Goal: Transaction & Acquisition: Purchase product/service

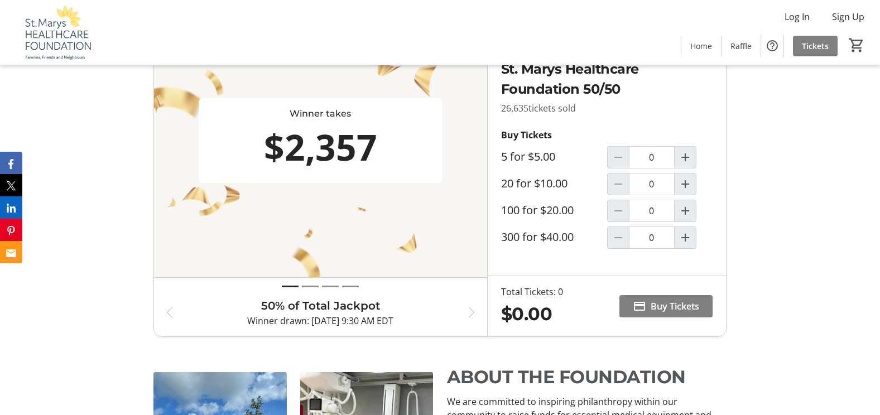
scroll to position [558, 0]
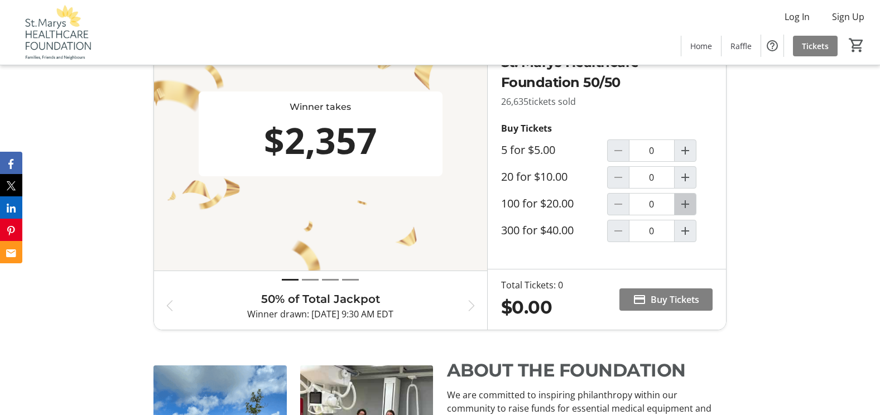
click at [686, 206] on mat-icon "Increment by one" at bounding box center [685, 204] width 13 height 13
type input "1"
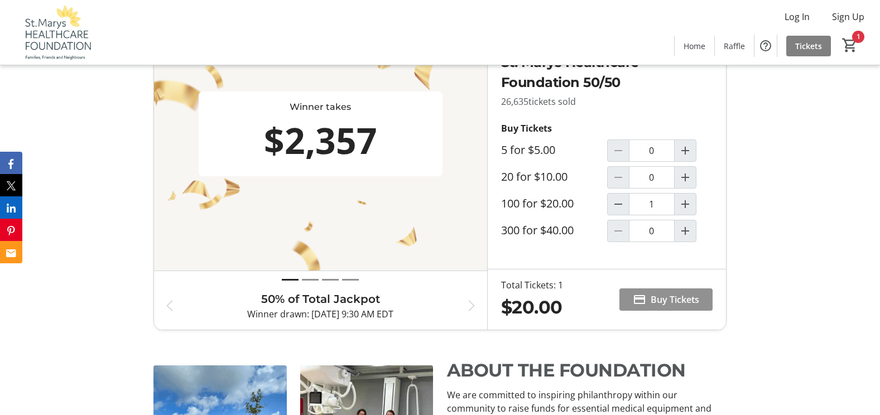
click at [653, 300] on span "Buy Tickets" at bounding box center [675, 299] width 49 height 13
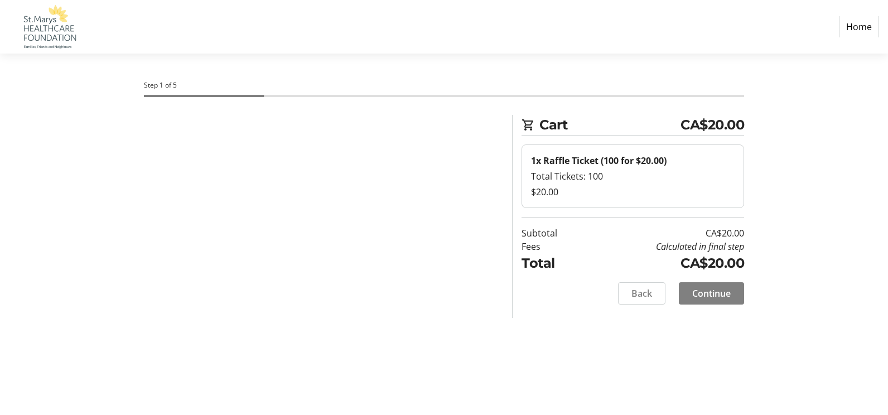
select select "CA"
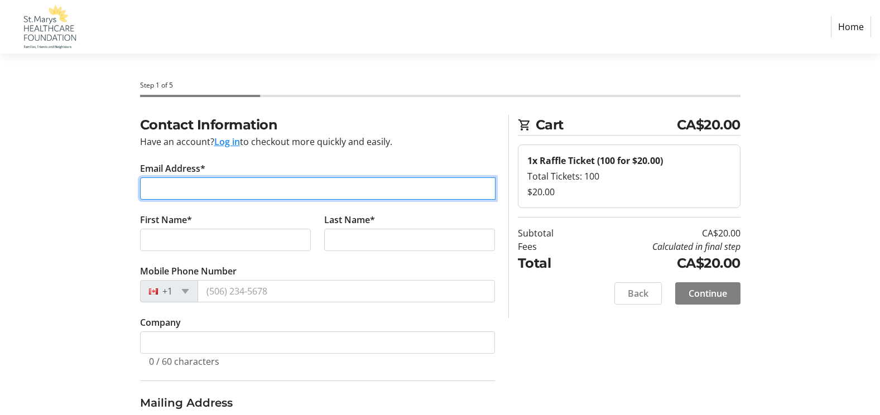
click at [191, 194] on input "Email Address*" at bounding box center [317, 188] width 355 height 22
type input "[PERSON_NAME][EMAIL_ADDRESS][PERSON_NAME][PERSON_NAME][DOMAIN_NAME]"
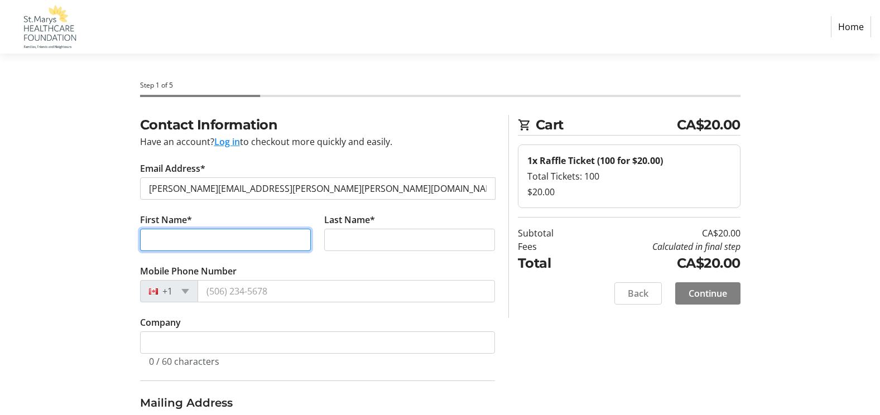
type input "[PERSON_NAME]"
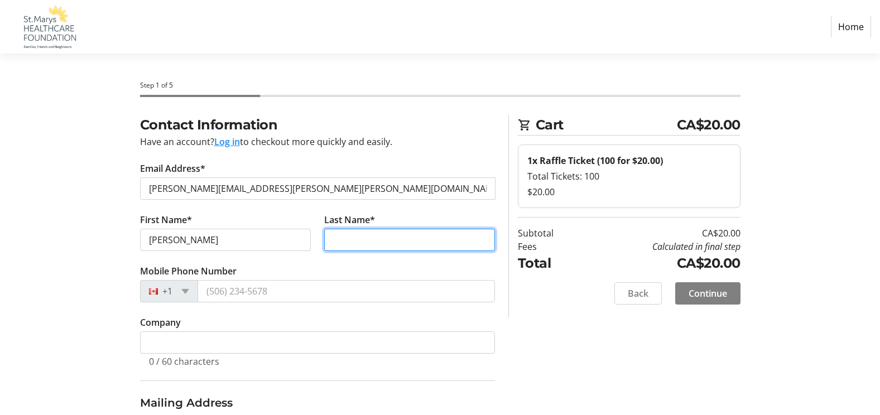
type input "[PERSON_NAME]"
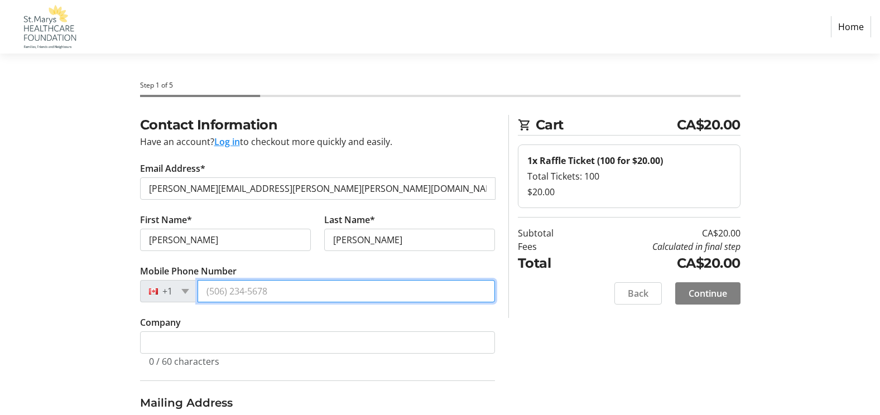
type input "[PHONE_NUMBER]"
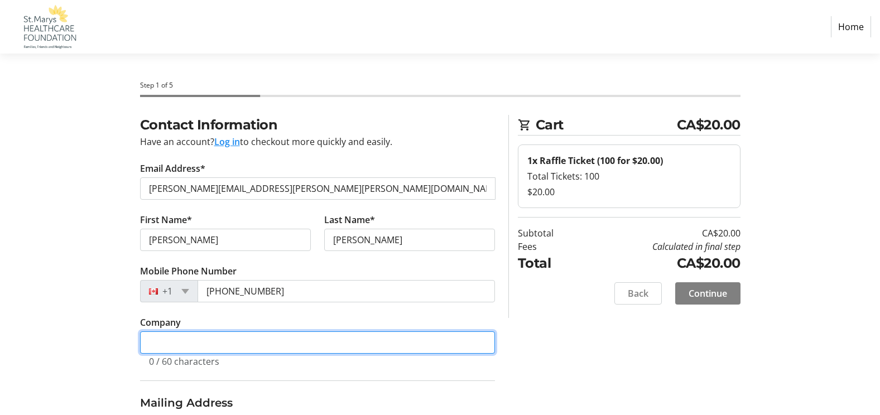
type input "Help me with an existing reservation"
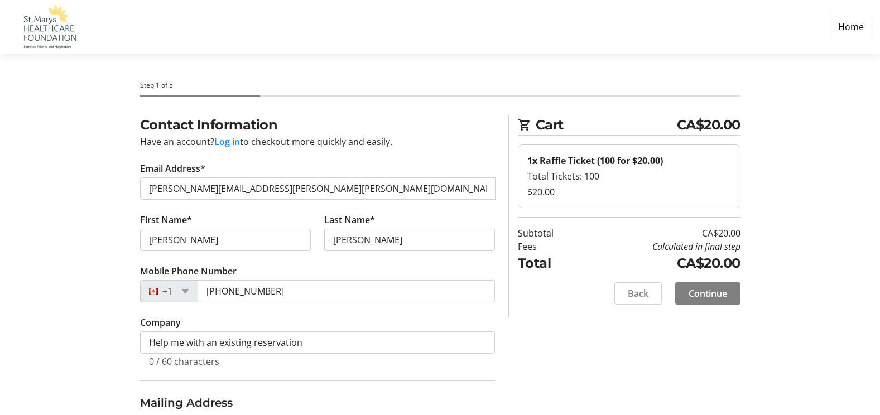
type input "[STREET_ADDRESS][PERSON_NAME]"
type input "St. Marys"
select select "ON"
type input "N4X 1B4"
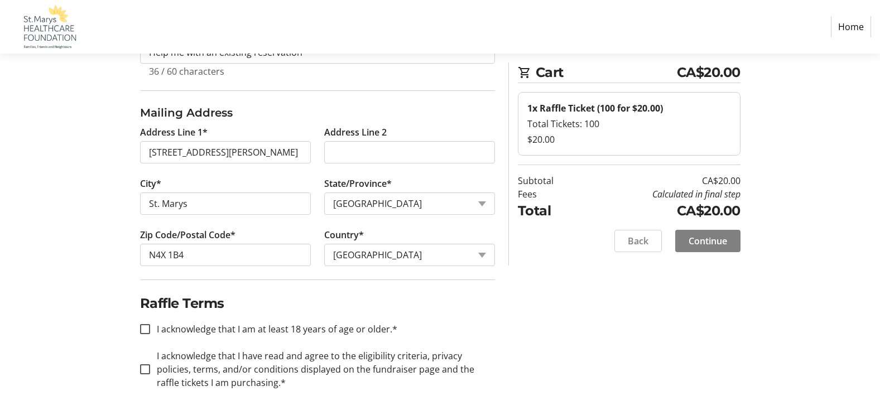
scroll to position [291, 0]
drag, startPoint x: 145, startPoint y: 328, endPoint x: 155, endPoint y: 345, distance: 20.5
click at [146, 328] on input "I acknowledge that I am at least 18 years of age or older.*" at bounding box center [145, 328] width 10 height 10
checkbox input "true"
click at [148, 371] on input "I acknowledge that I have read and agree to the eligibility criteria, privacy p…" at bounding box center [145, 368] width 10 height 10
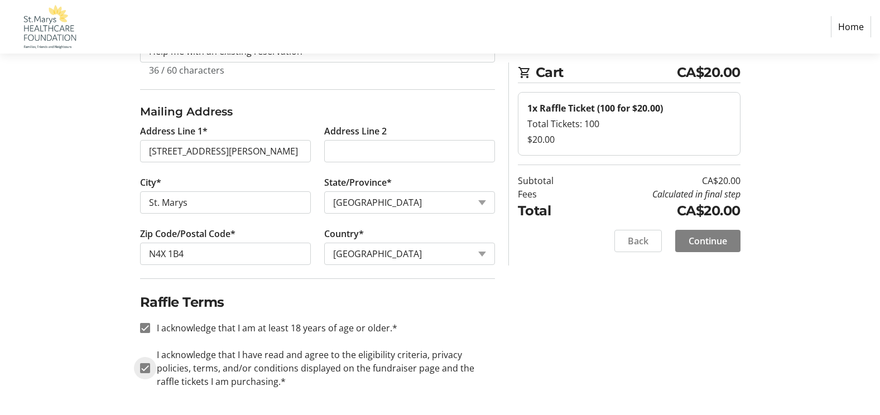
checkbox input "true"
click at [704, 241] on span "Continue" at bounding box center [708, 240] width 39 height 13
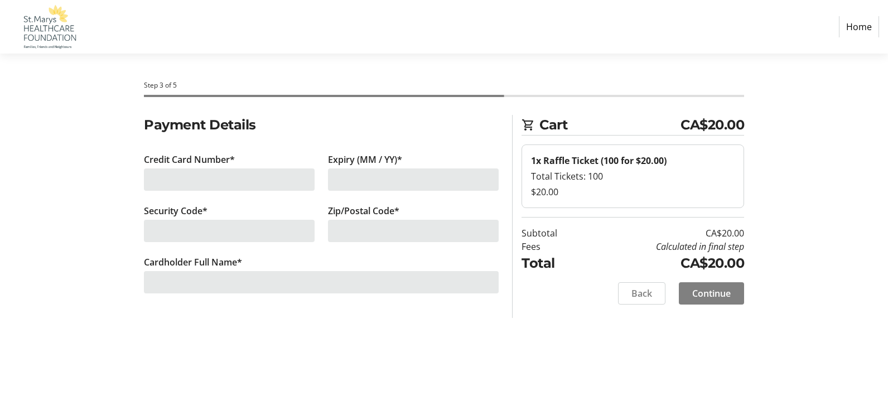
click at [171, 185] on div at bounding box center [229, 180] width 171 height 22
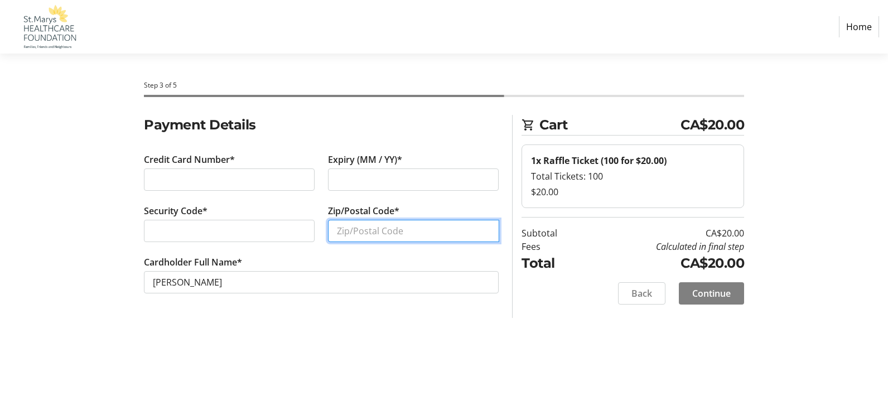
click at [345, 234] on input "Zip/Postal Code*" at bounding box center [413, 231] width 171 height 22
type input "N4X 1B4"
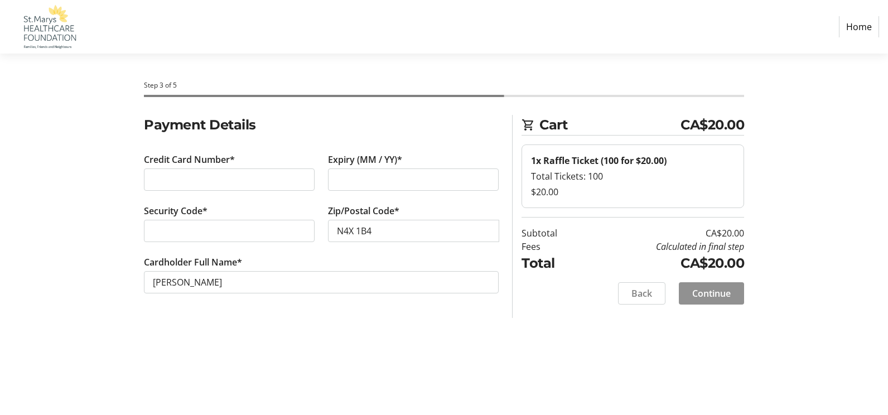
click at [716, 295] on span "Continue" at bounding box center [712, 293] width 39 height 13
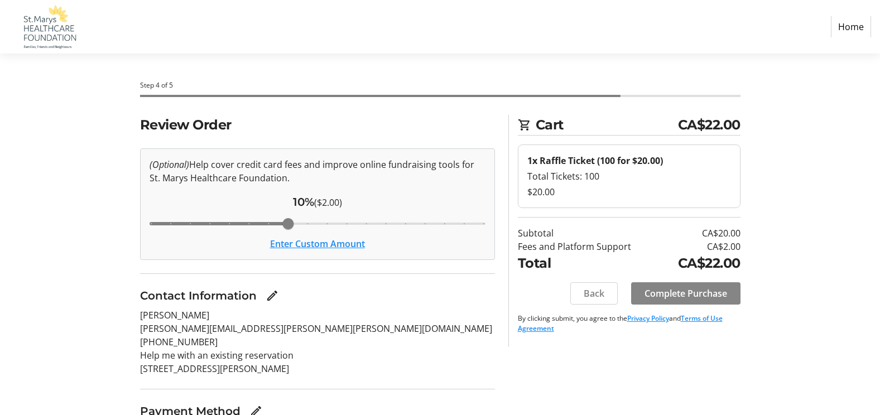
click at [694, 295] on span "Complete Purchase" at bounding box center [686, 293] width 83 height 13
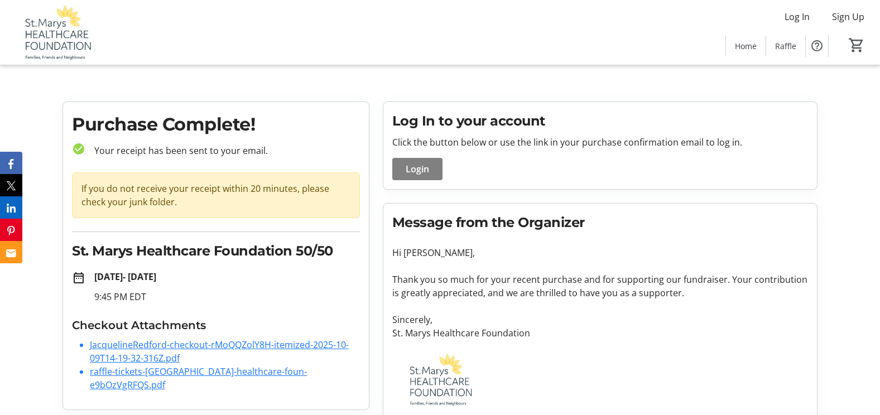
scroll to position [14, 0]
